Goal: Use online tool/utility: Utilize a website feature to perform a specific function

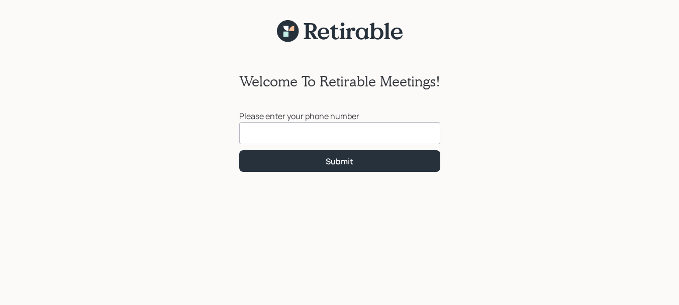
click at [265, 134] on input at bounding box center [339, 133] width 201 height 22
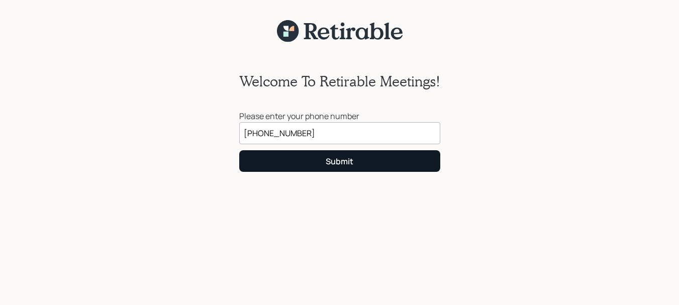
type input "[PHONE_NUMBER]"
click at [283, 158] on button "Submit" at bounding box center [339, 161] width 201 height 22
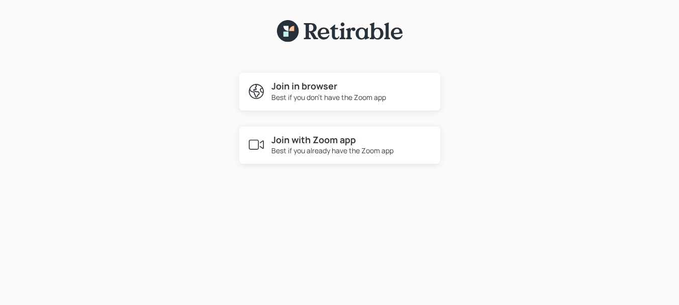
click at [304, 84] on h4 "Join in browser" at bounding box center [328, 86] width 115 height 11
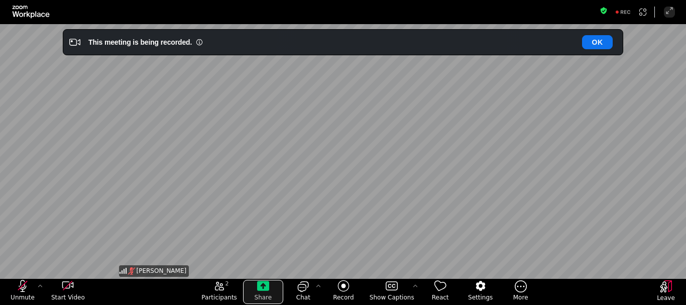
click at [265, 287] on icon "Share" at bounding box center [263, 286] width 12 height 10
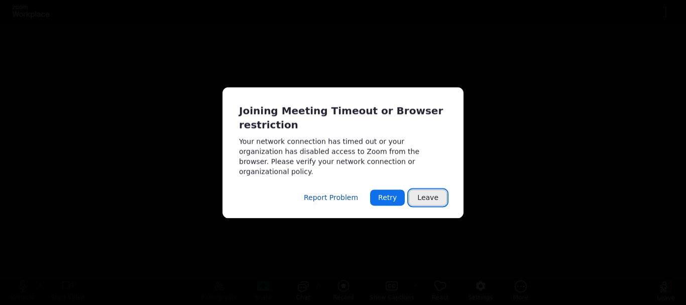
click at [421, 195] on button "Leave" at bounding box center [428, 197] width 38 height 16
